Goal: Transaction & Acquisition: Download file/media

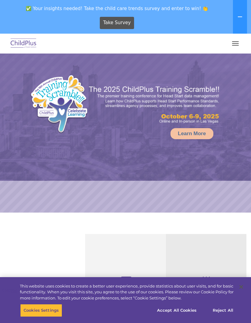
select select "MEDIUM"
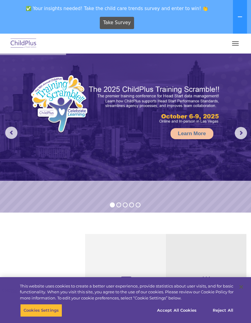
click at [235, 44] on button "button" at bounding box center [235, 44] width 13 height 10
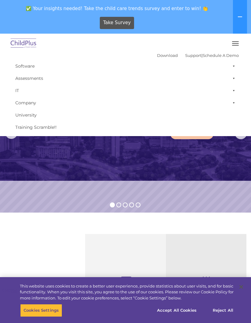
click at [237, 41] on span "button" at bounding box center [235, 41] width 7 height 1
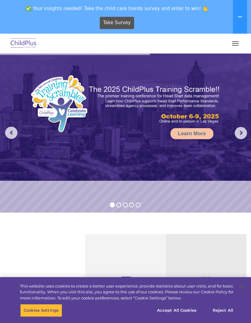
click at [239, 17] on icon at bounding box center [240, 17] width 4 height 1
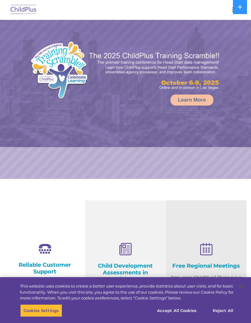
select select "MEDIUM"
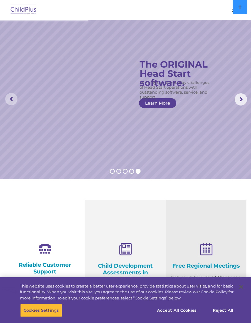
click at [12, 98] on rs-arrow at bounding box center [11, 99] width 12 height 12
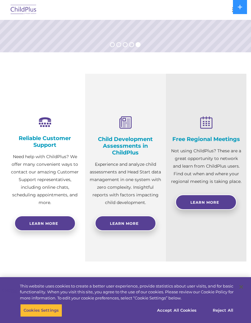
scroll to position [127, 0]
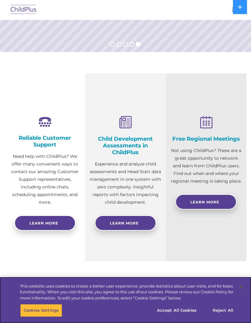
click at [220, 317] on button "Reject All" at bounding box center [223, 310] width 38 height 13
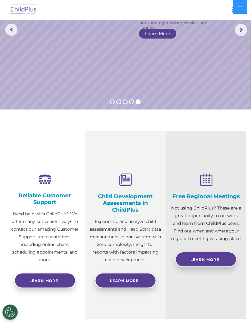
scroll to position [70, 0]
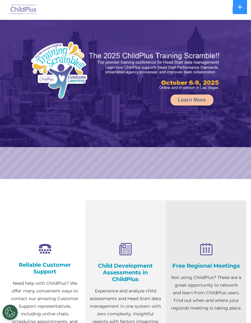
select select "MEDIUM"
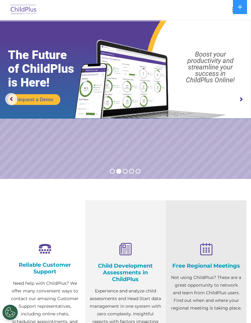
click at [241, 6] on icon at bounding box center [240, 7] width 5 height 5
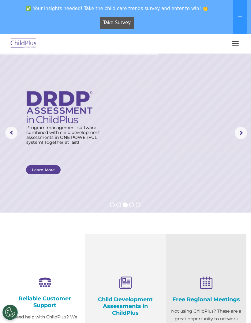
click at [234, 47] on button "button" at bounding box center [235, 44] width 13 height 10
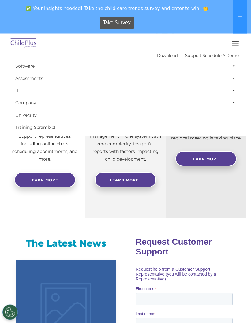
scroll to position [198, 0]
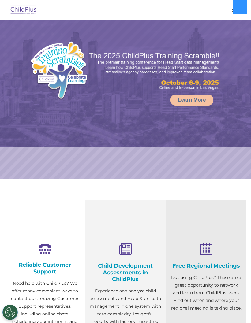
select select "MEDIUM"
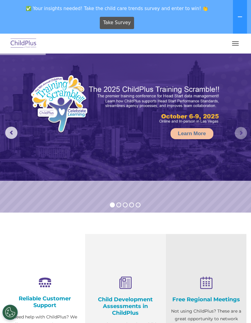
click at [238, 134] on rs-arrow at bounding box center [241, 133] width 12 height 12
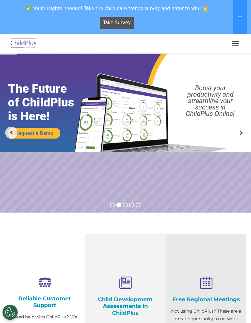
click at [242, 133] on rs-arrow at bounding box center [241, 133] width 12 height 12
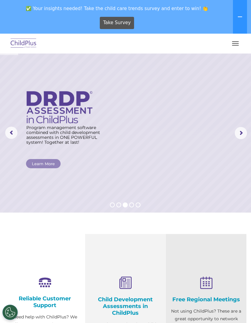
click at [242, 133] on rs-arrow at bounding box center [241, 133] width 12 height 12
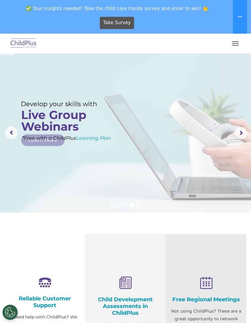
click at [241, 135] on rs-arrow at bounding box center [241, 133] width 12 height 12
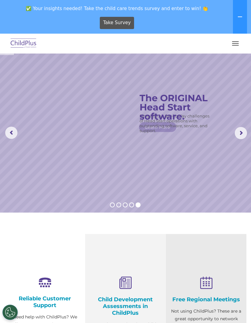
click at [236, 138] on rs-arrow at bounding box center [241, 133] width 12 height 12
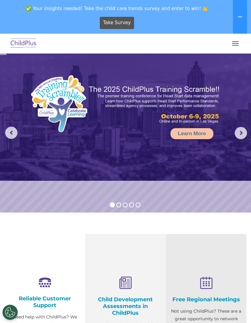
click at [239, 134] on rs-arrow at bounding box center [241, 133] width 12 height 12
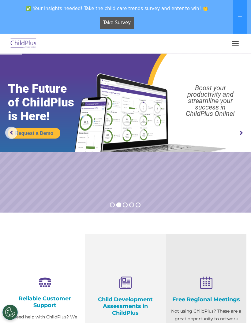
click at [237, 137] on rs-arrow at bounding box center [241, 133] width 12 height 12
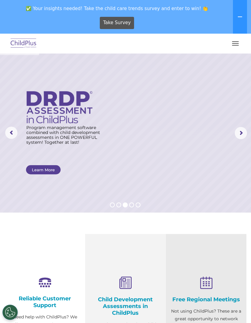
click at [236, 42] on button "button" at bounding box center [235, 44] width 13 height 10
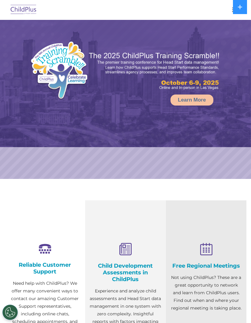
select select "MEDIUM"
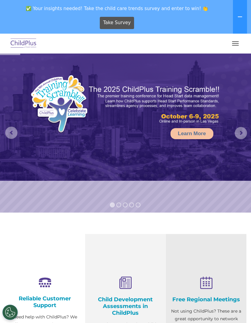
click at [235, 42] on button "button" at bounding box center [235, 44] width 13 height 10
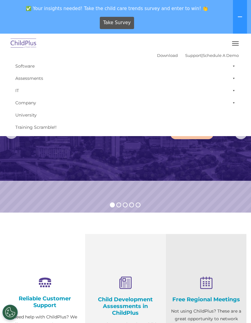
click at [235, 43] on span "button" at bounding box center [235, 43] width 7 height 1
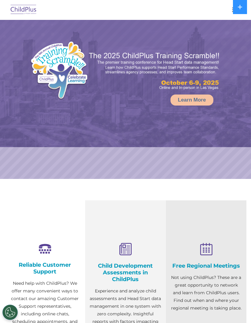
select select "MEDIUM"
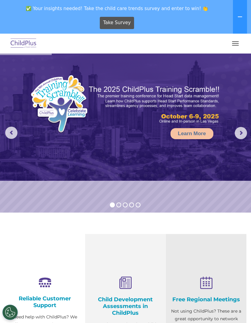
click at [235, 132] on rs-arrow at bounding box center [241, 133] width 12 height 12
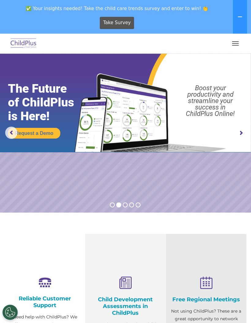
click at [238, 132] on rs-arrow at bounding box center [241, 133] width 12 height 12
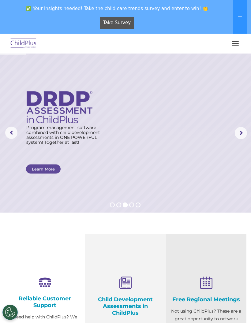
click at [237, 132] on rs-arrow at bounding box center [241, 133] width 12 height 12
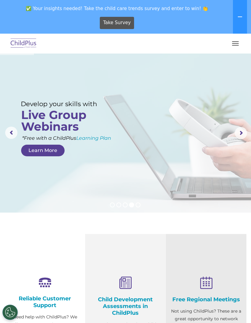
click at [235, 136] on rs-arrow at bounding box center [241, 133] width 12 height 12
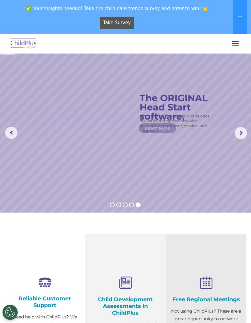
click at [235, 132] on rs-arrow at bounding box center [241, 133] width 12 height 12
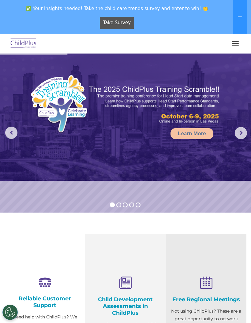
click at [241, 20] on button at bounding box center [240, 17] width 14 height 34
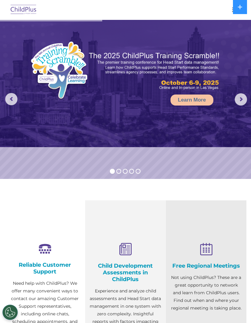
click at [230, 16] on div at bounding box center [125, 9] width 227 height 15
click at [239, 6] on icon at bounding box center [240, 7] width 5 height 5
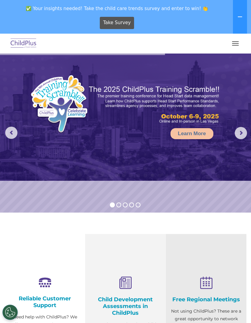
click at [241, 46] on button "button" at bounding box center [235, 44] width 13 height 10
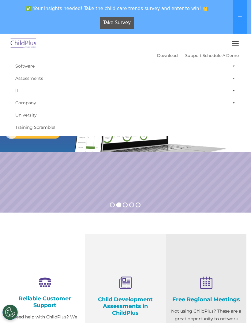
click at [159, 57] on link "Download" at bounding box center [167, 55] width 21 height 5
click at [237, 44] on button "button" at bounding box center [235, 44] width 13 height 10
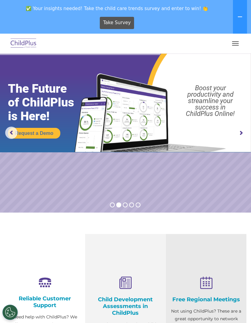
click at [238, 45] on span "button" at bounding box center [235, 45] width 7 height 1
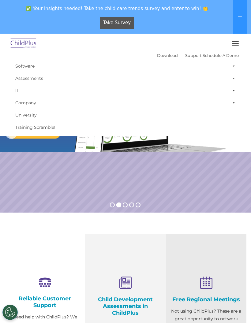
click at [162, 57] on link "Download" at bounding box center [167, 55] width 21 height 5
